Goal: Information Seeking & Learning: Check status

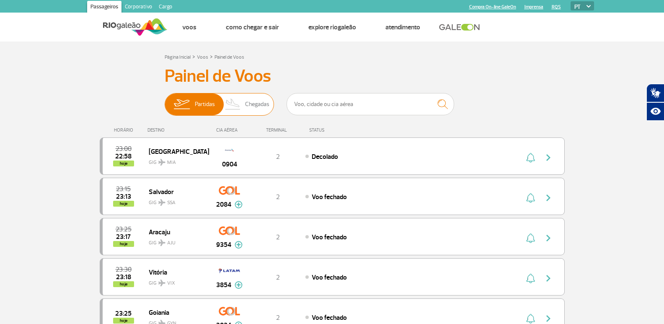
click at [239, 99] on img at bounding box center [233, 104] width 25 height 22
click at [165, 100] on input "Partidas Chegadas" at bounding box center [165, 100] width 0 height 0
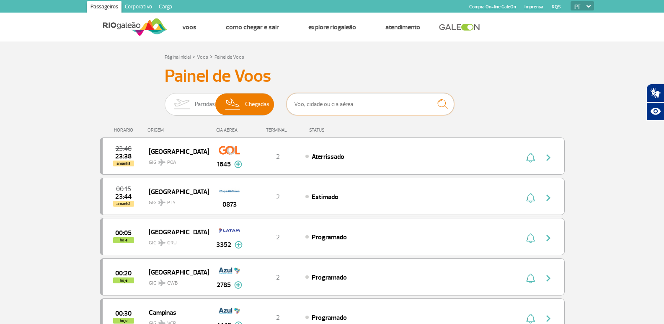
click at [377, 105] on input "text" at bounding box center [369, 104] width 167 height 22
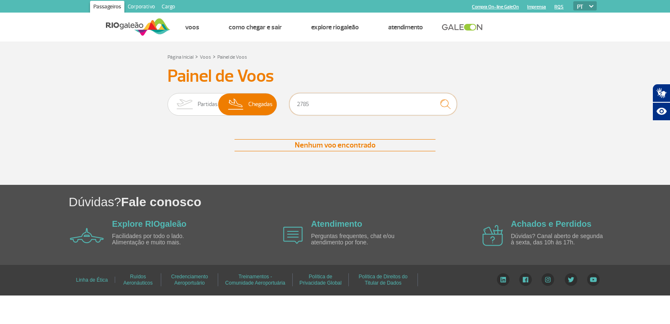
type input "2785"
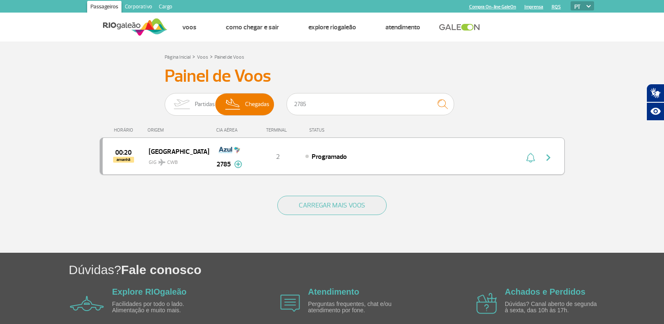
click at [410, 153] on div "Programado" at bounding box center [397, 156] width 185 height 9
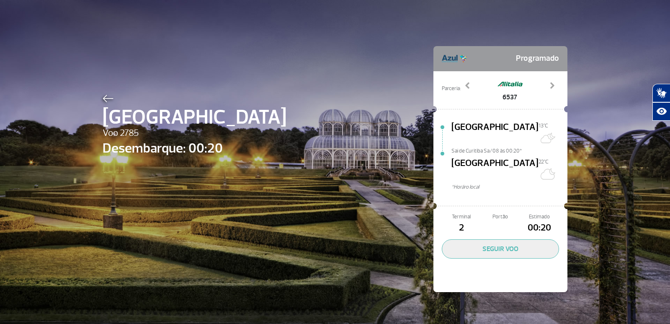
click at [111, 95] on div at bounding box center [195, 97] width 184 height 10
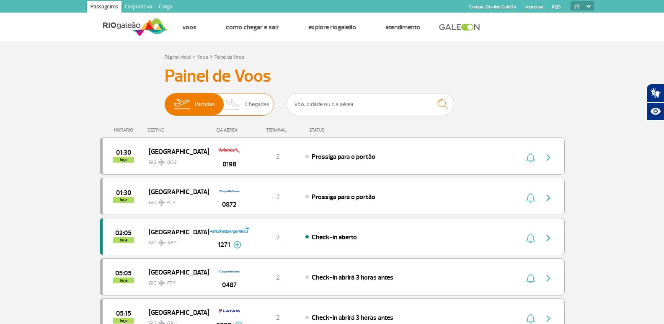
click at [265, 102] on span "Chegadas" at bounding box center [257, 104] width 24 height 22
click at [165, 100] on input "Partidas Chegadas" at bounding box center [165, 100] width 0 height 0
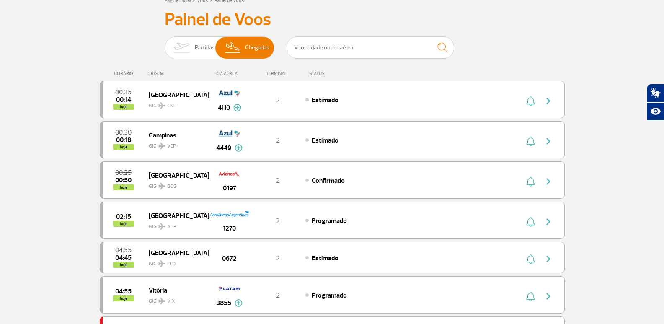
scroll to position [42, 0]
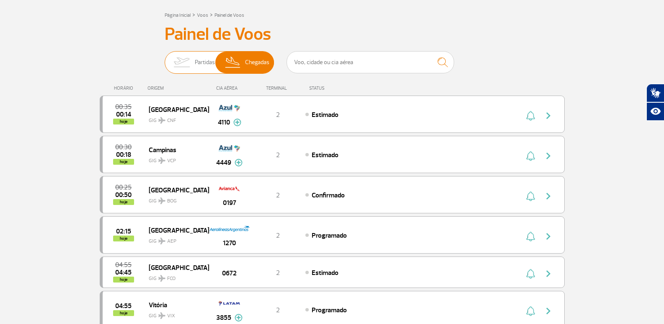
click at [178, 61] on img at bounding box center [181, 63] width 26 height 22
click at [165, 58] on input "Partidas Chegadas" at bounding box center [165, 58] width 0 height 0
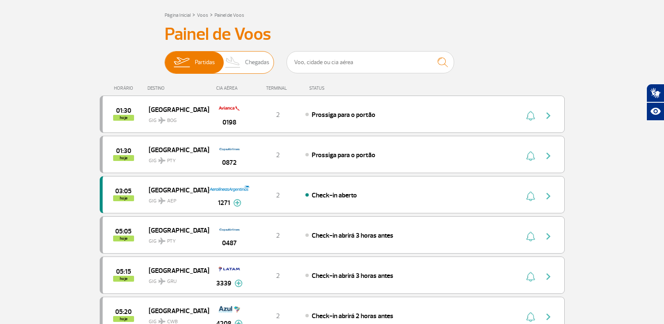
click at [263, 56] on span "Chegadas" at bounding box center [257, 63] width 24 height 22
click at [165, 58] on input "Partidas Chegadas" at bounding box center [165, 58] width 0 height 0
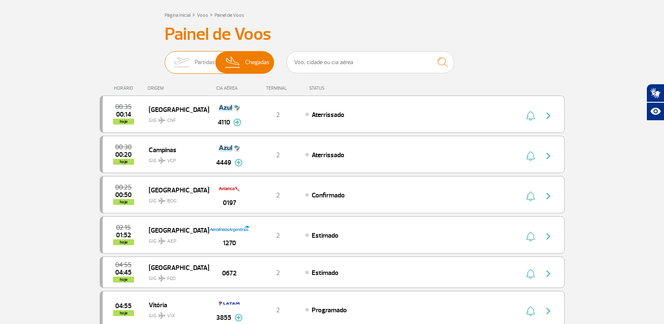
click at [177, 67] on img at bounding box center [181, 63] width 26 height 22
click at [165, 58] on input "Partidas Chegadas" at bounding box center [165, 58] width 0 height 0
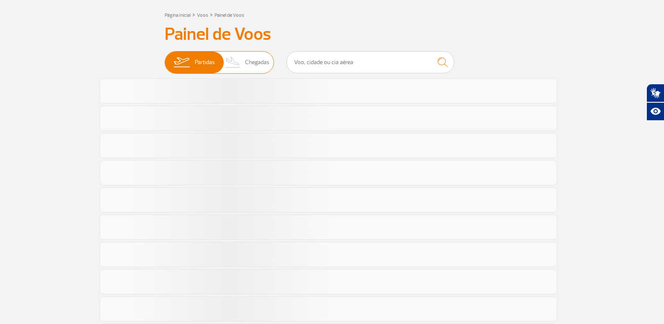
click at [235, 63] on img at bounding box center [233, 63] width 25 height 22
click at [165, 58] on input "Partidas Chegadas" at bounding box center [165, 58] width 0 height 0
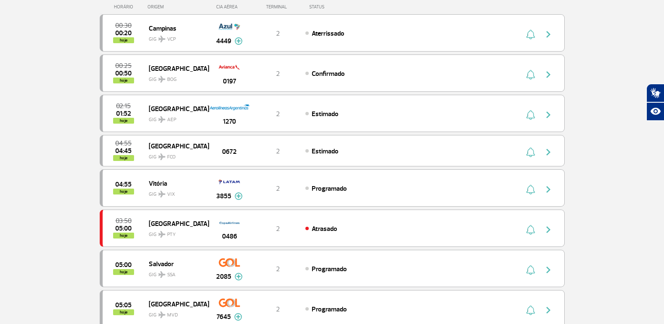
scroll to position [126, 0]
